Goal: Check status

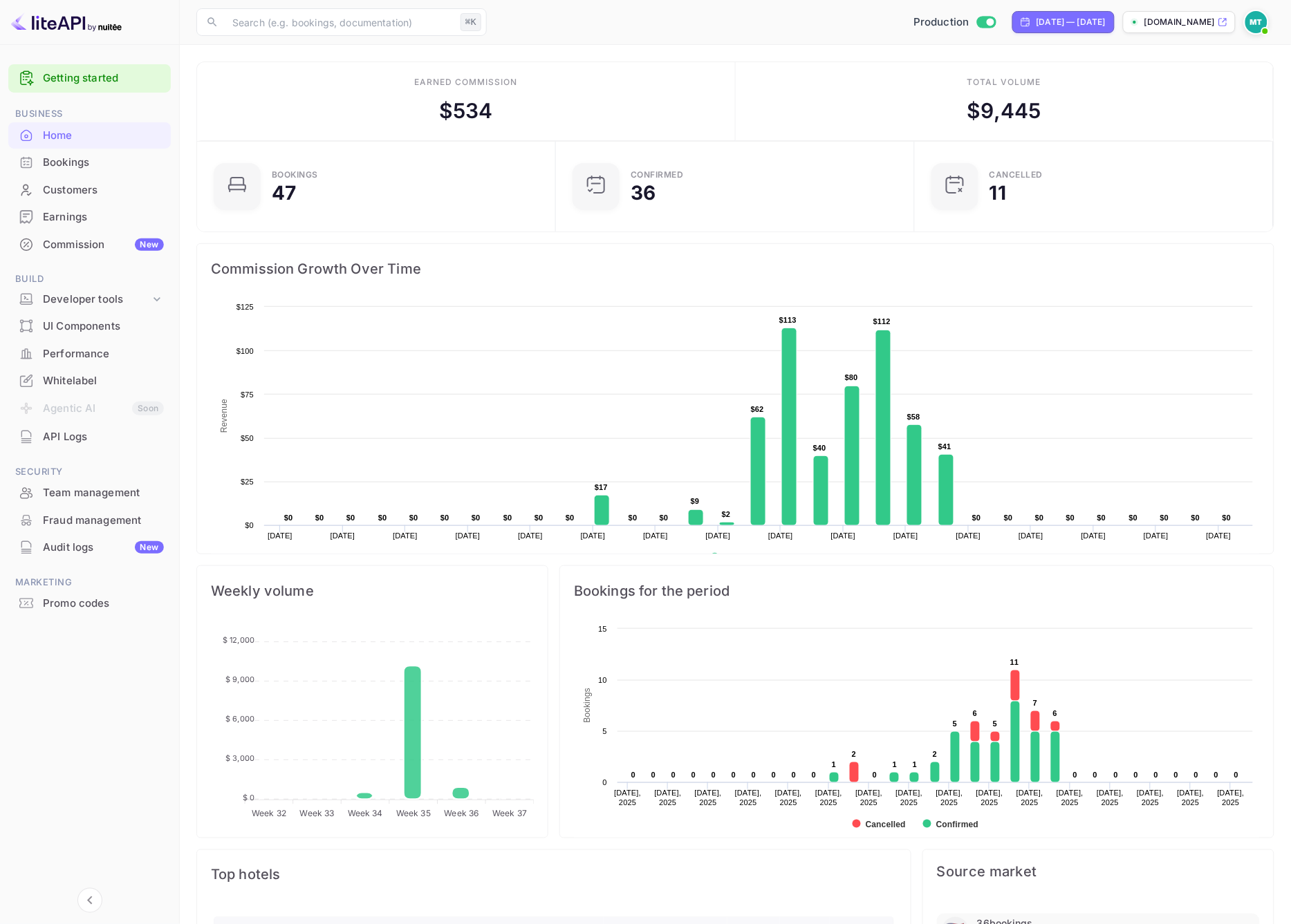
scroll to position [225, 351]
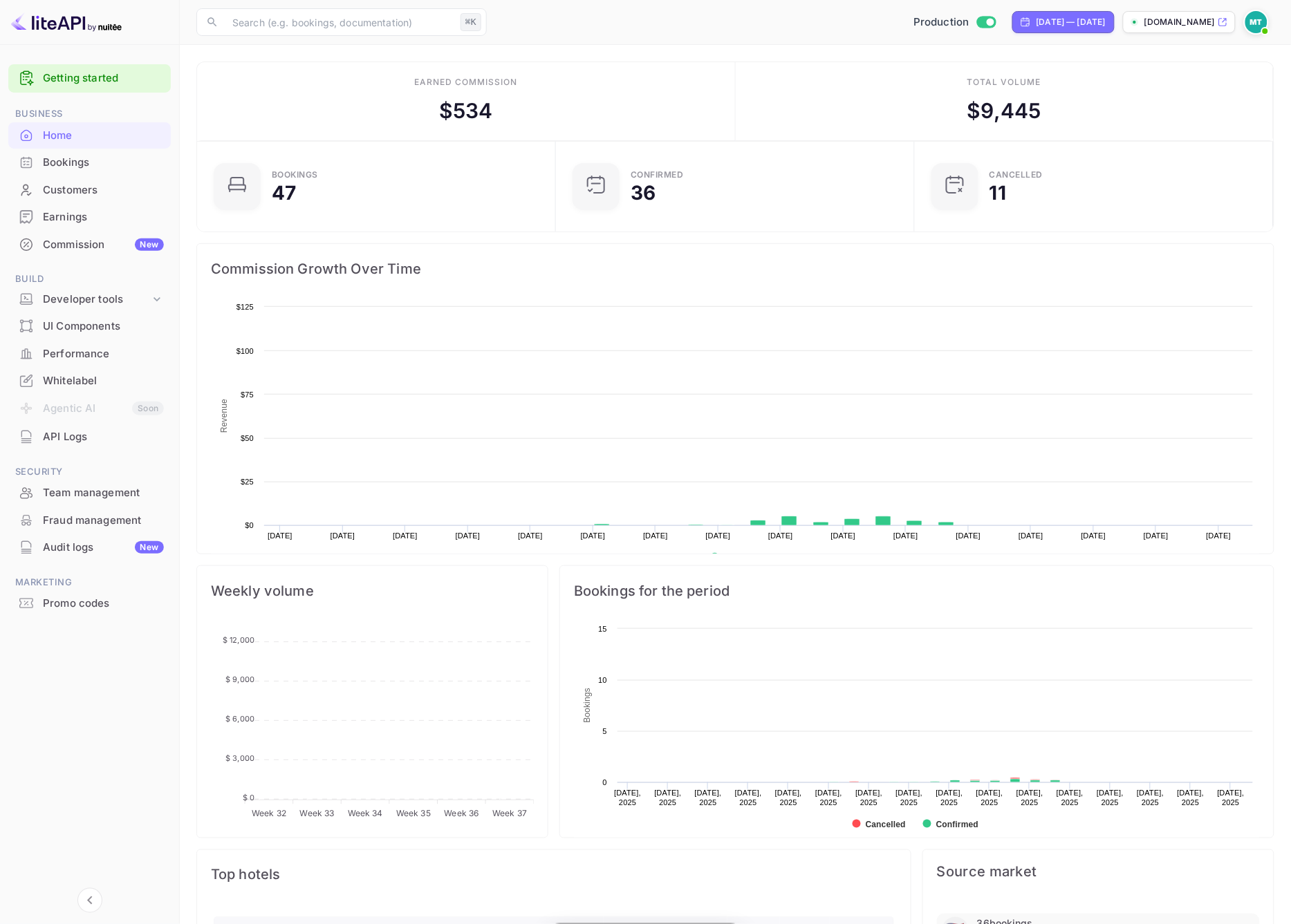
scroll to position [225, 351]
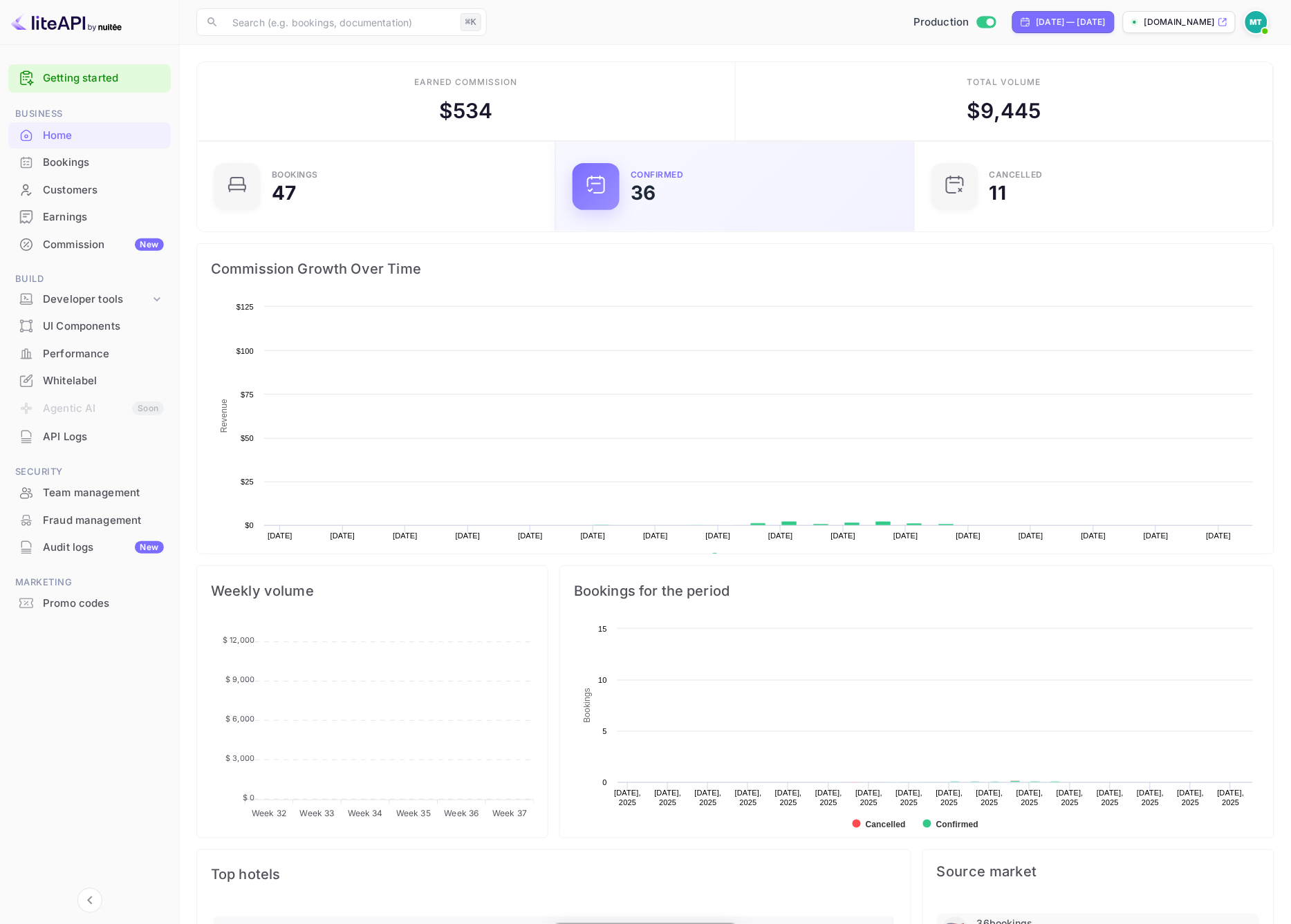
scroll to position [225, 351]
